Goal: Task Accomplishment & Management: Manage account settings

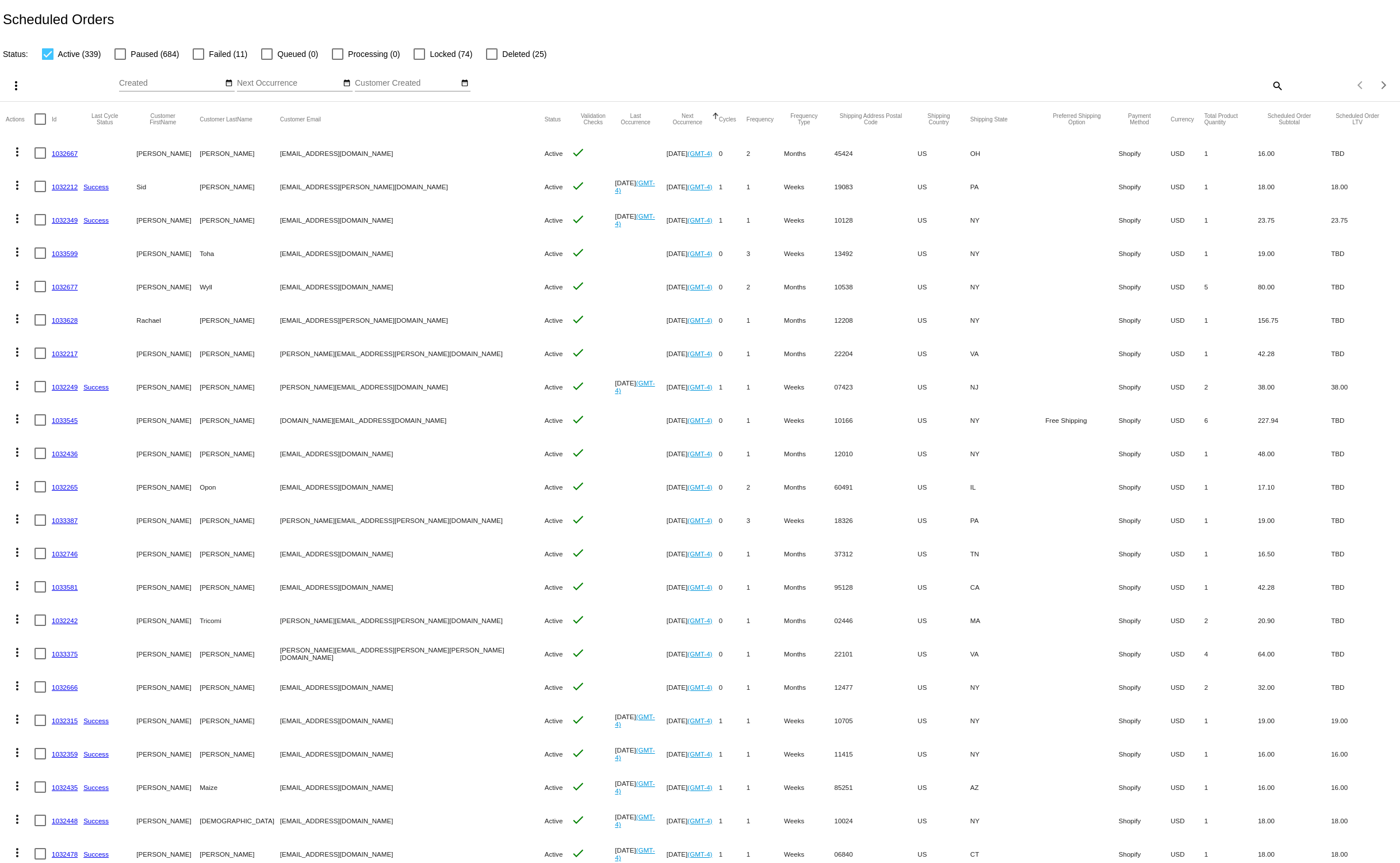
click at [1275, 89] on mat-icon "search" at bounding box center [1277, 86] width 14 height 18
click at [1177, 79] on input "Search" at bounding box center [1109, 83] width 349 height 9
paste input "[PERSON_NAME][EMAIL_ADDRESS][DOMAIN_NAME]"
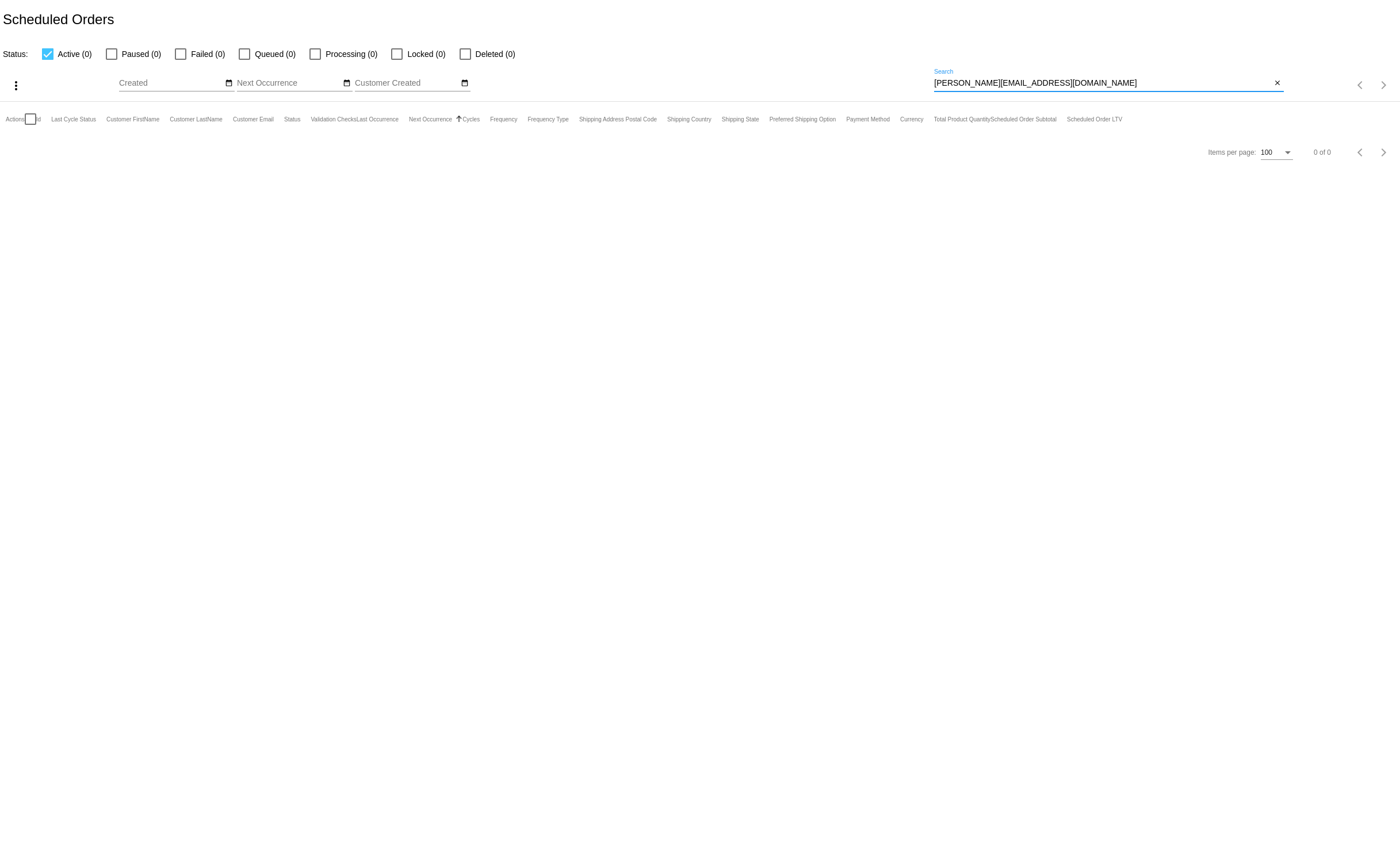
type input "[PERSON_NAME][EMAIL_ADDRESS][DOMAIN_NAME]"
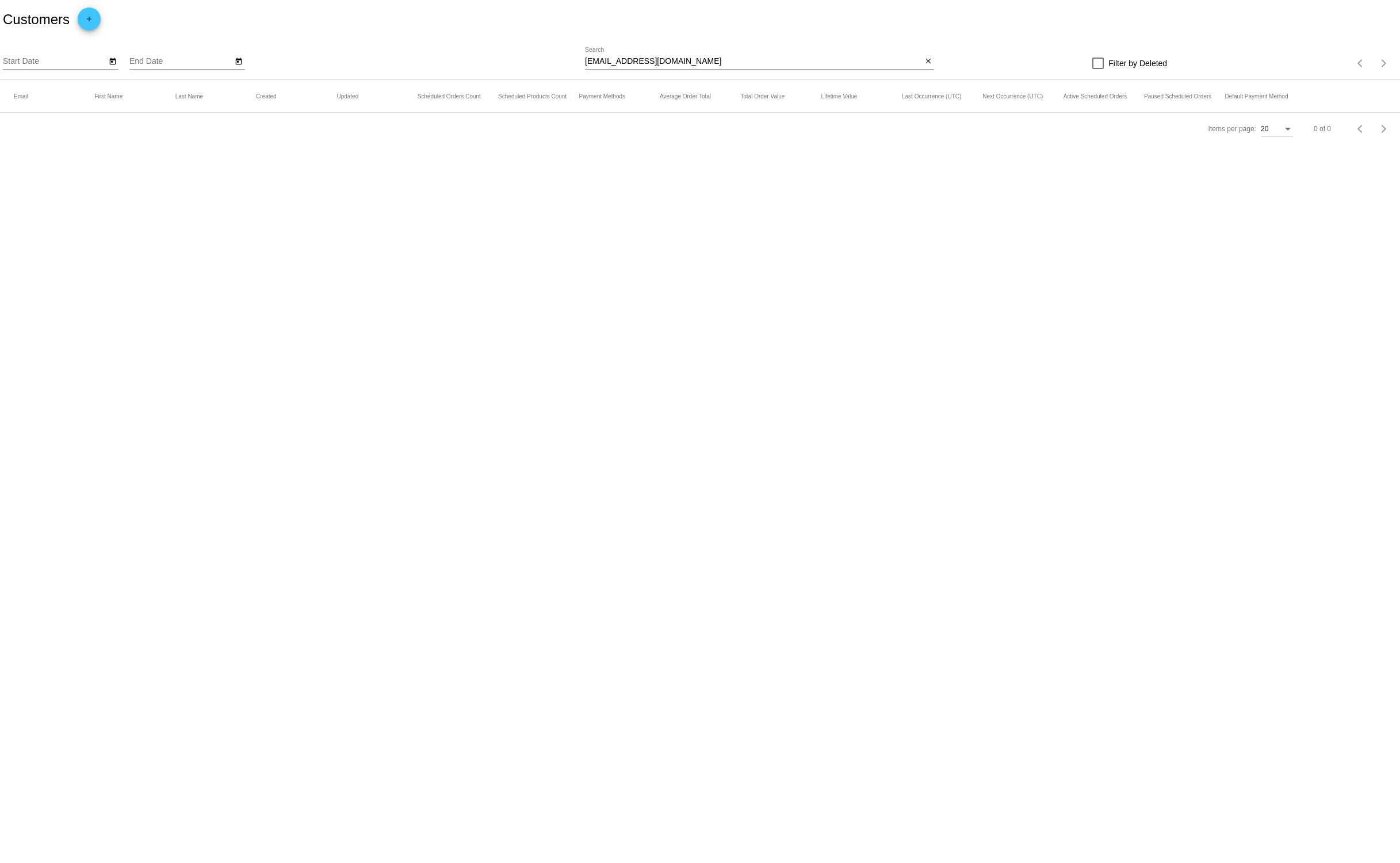
click at [673, 61] on app-dashboard-customers "Customers add Start Date End Date forte.pj@gmail.com Search close Filter by Del…" at bounding box center [700, 72] width 1400 height 145
click at [673, 60] on input "forte.pj@gmail.com" at bounding box center [753, 61] width 337 height 9
paste input "devereaux@mac"
type input "[PERSON_NAME][EMAIL_ADDRESS][DOMAIN_NAME]"
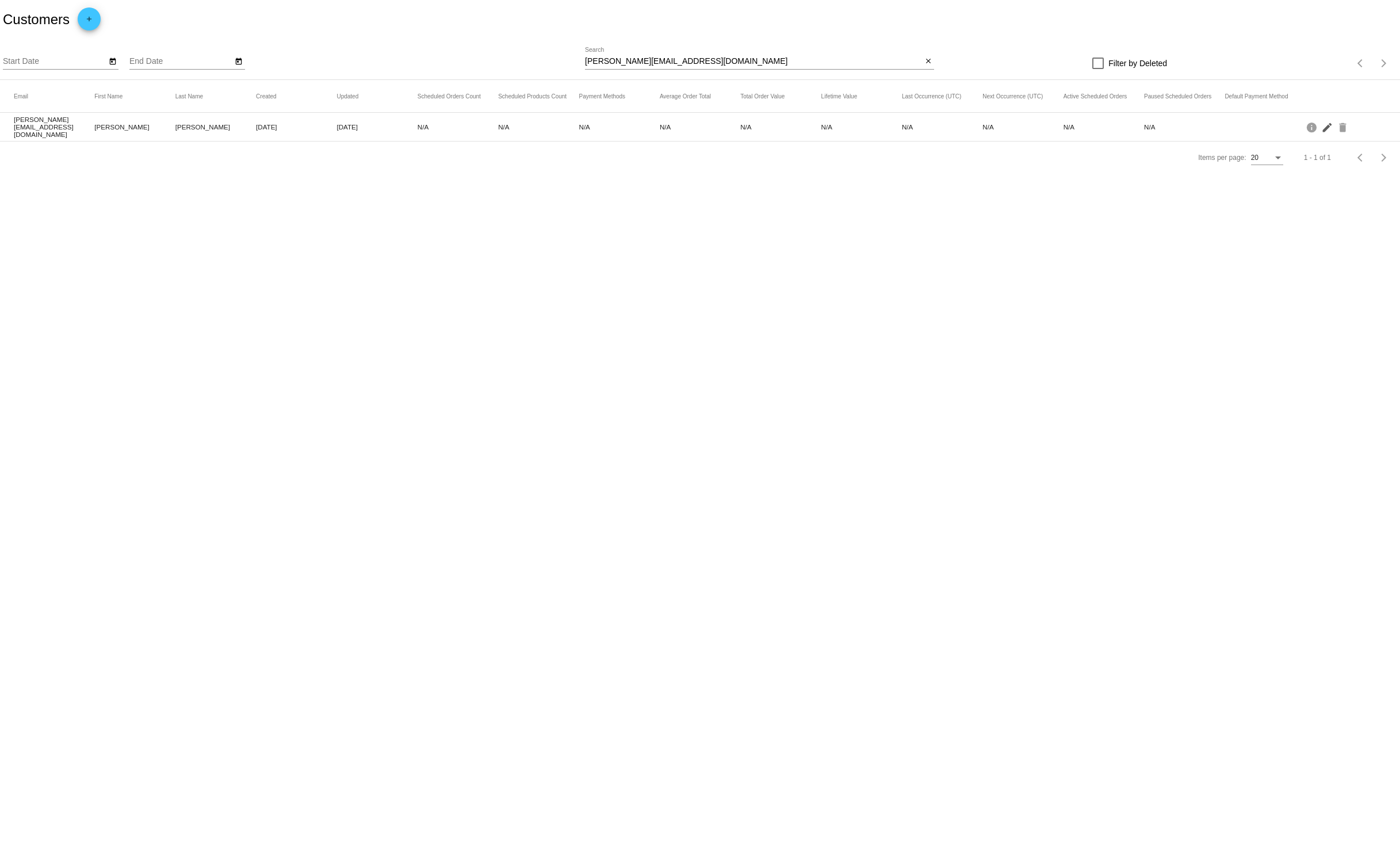
click at [1329, 126] on mat-icon "edit" at bounding box center [1328, 127] width 14 height 18
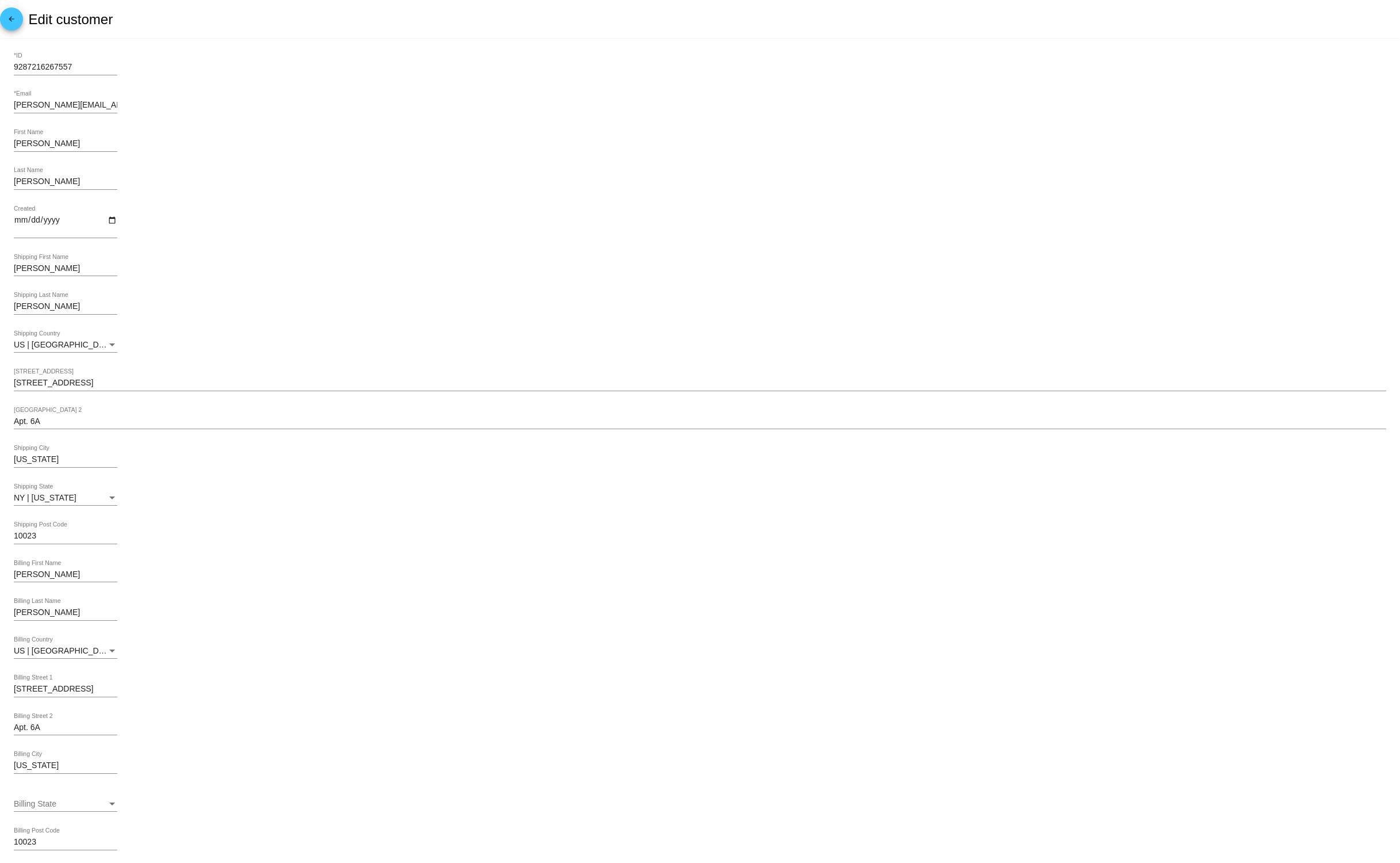
scroll to position [168, 0]
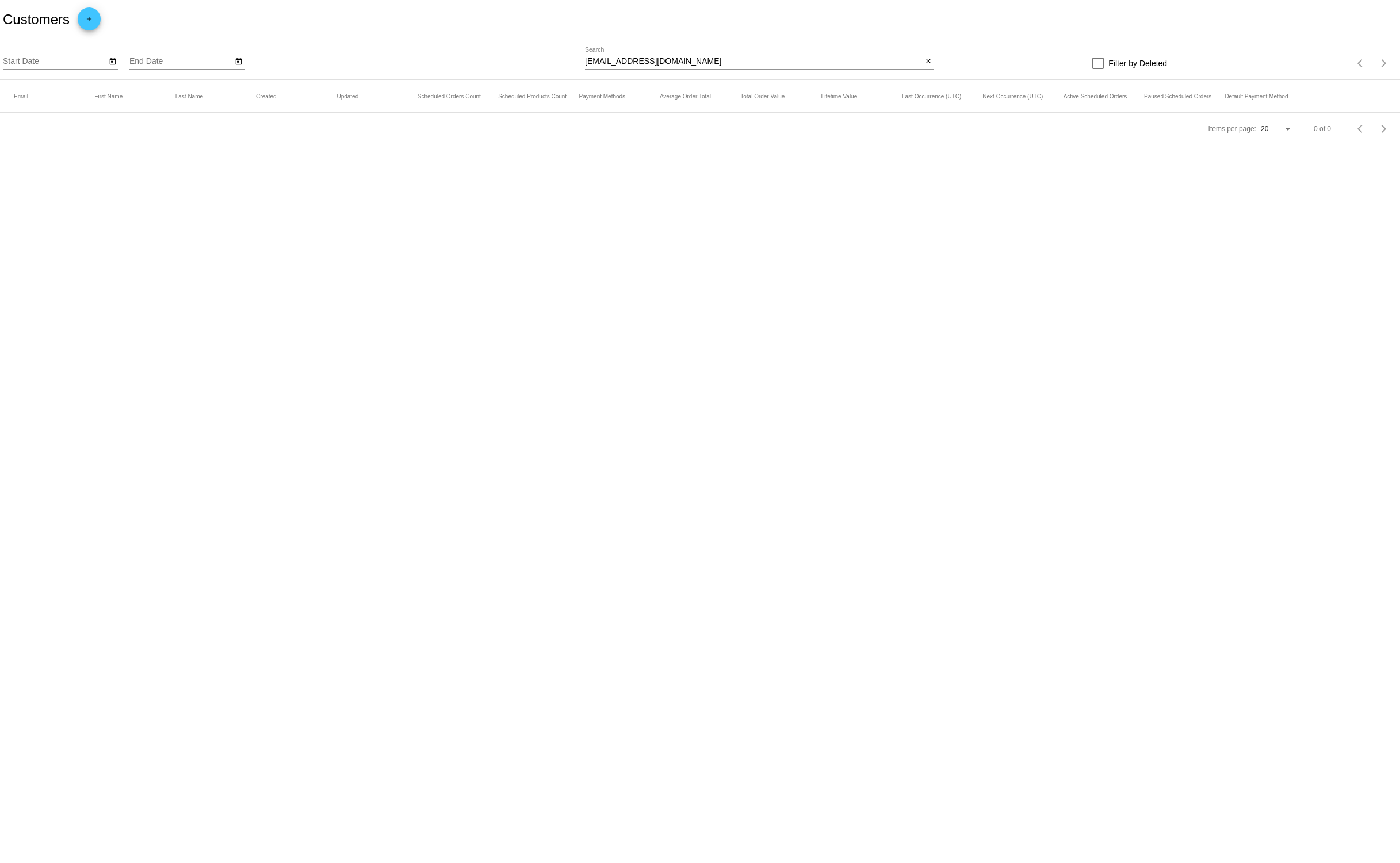
click at [609, 64] on input "forte.pj@gmail.com" at bounding box center [753, 61] width 337 height 9
paste input "ackw.kushi"
click at [609, 64] on input "ackw.kushi@gmail.com" at bounding box center [753, 61] width 337 height 9
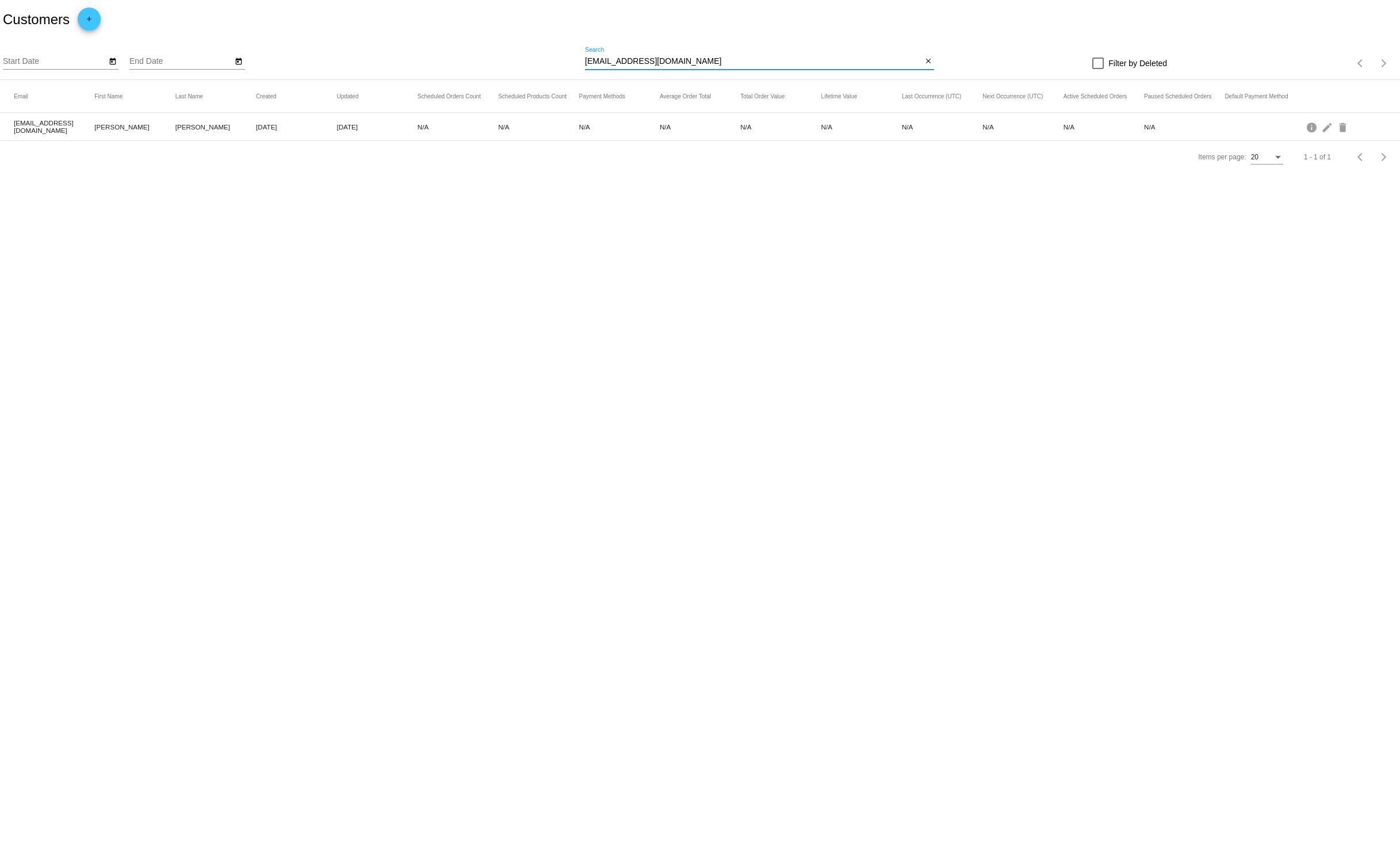
click at [609, 64] on input "ackw.kushi@gmail.com" at bounding box center [753, 61] width 337 height 9
type input "ackw.kushi@gmail.com"
